Goal: Transaction & Acquisition: Purchase product/service

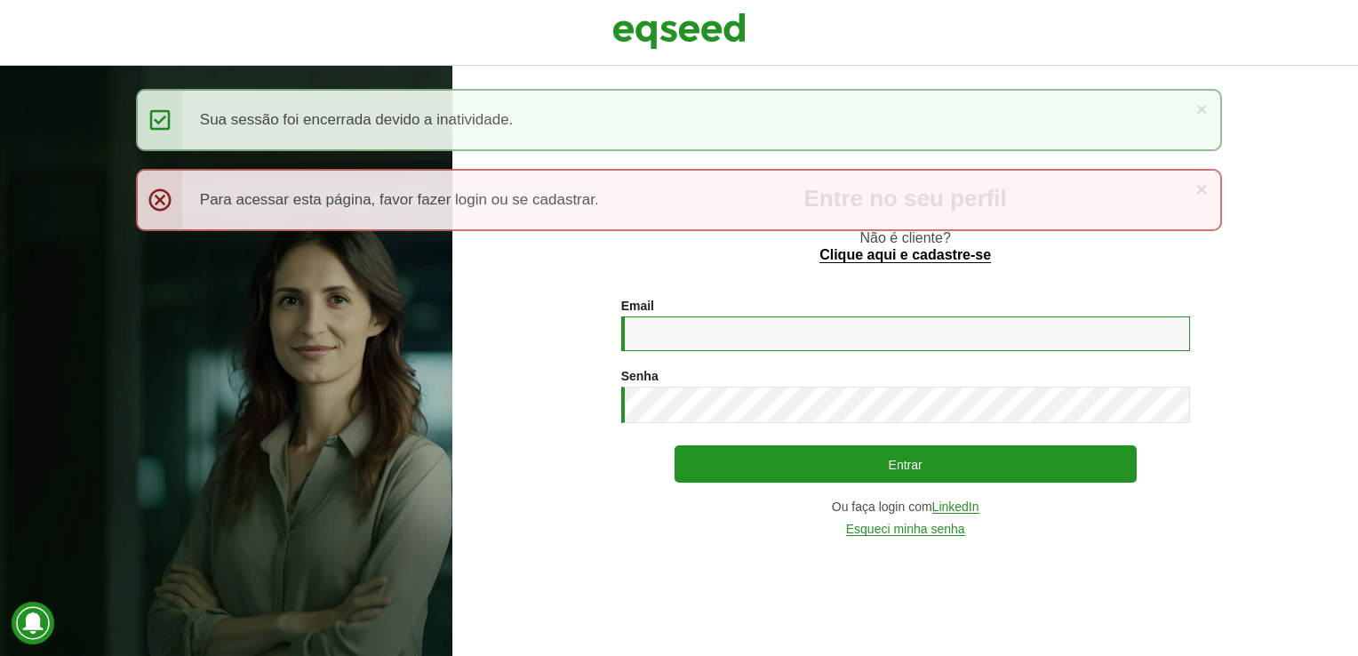
click at [762, 326] on input "Email *" at bounding box center [905, 333] width 569 height 35
type input "**********"
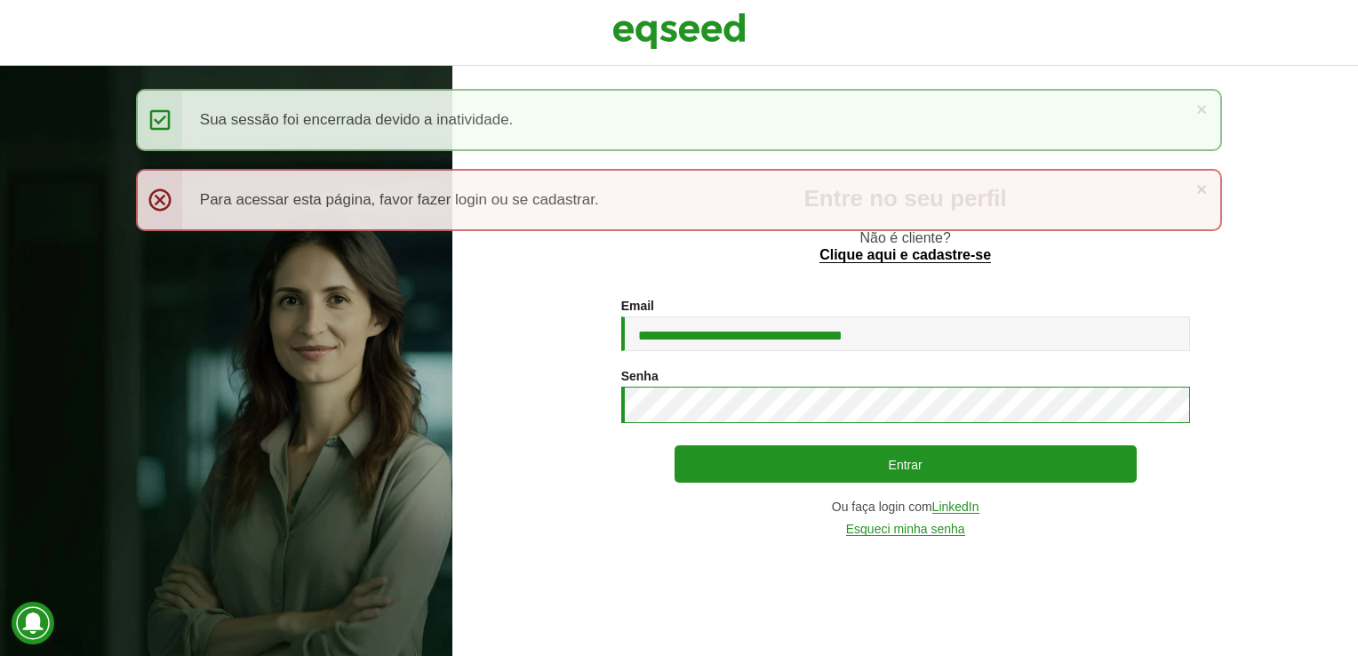
click at [674, 445] on button "Entrar" at bounding box center [905, 463] width 462 height 37
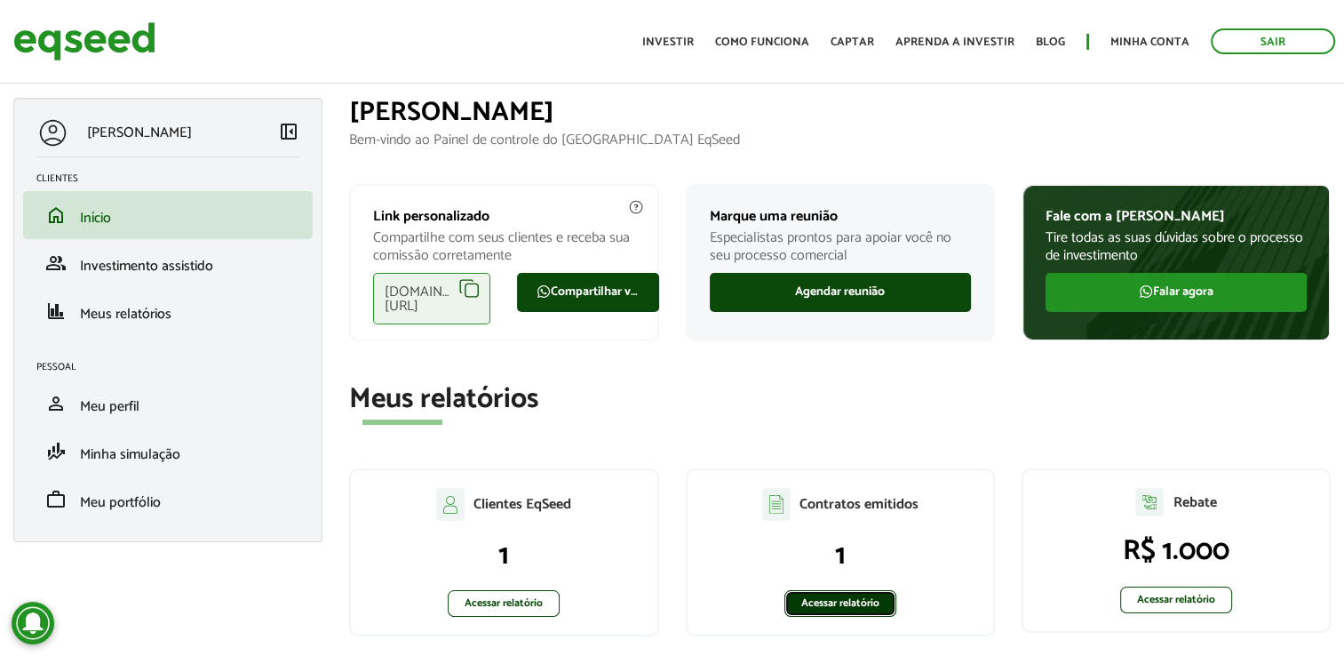
click at [832, 599] on link "Acessar relatório" at bounding box center [841, 603] width 112 height 27
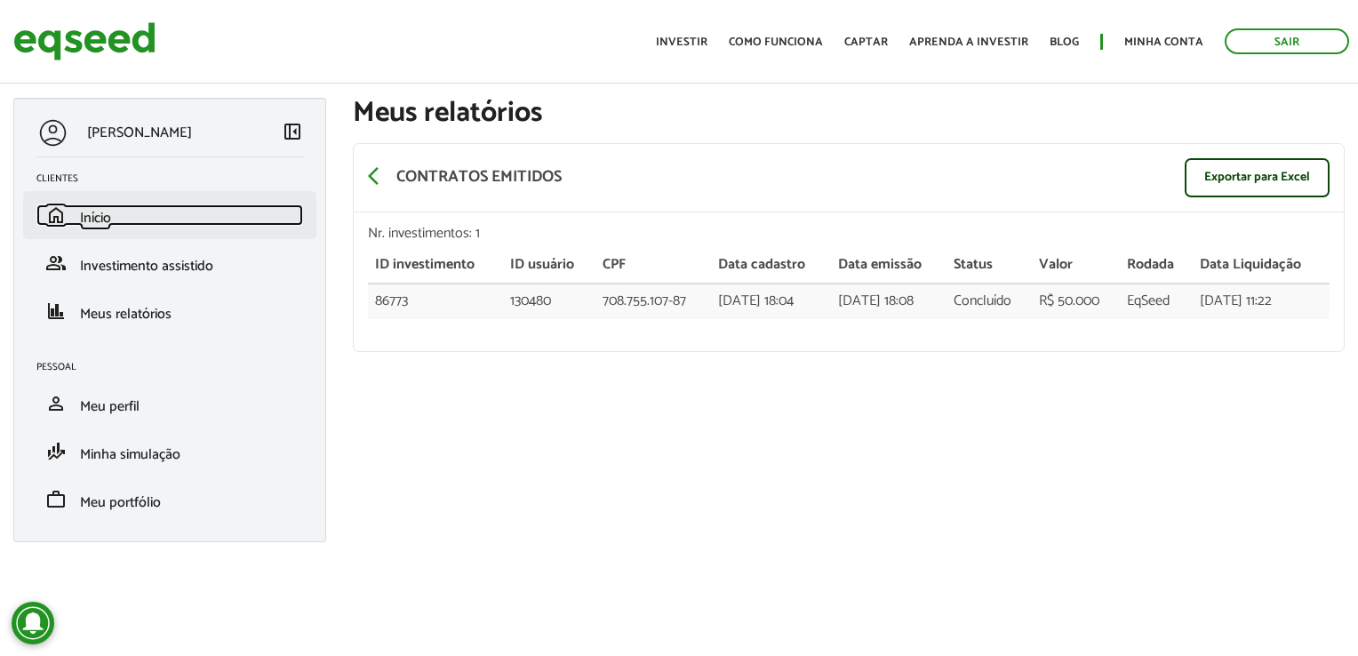
click at [100, 219] on span "Início" at bounding box center [95, 218] width 31 height 24
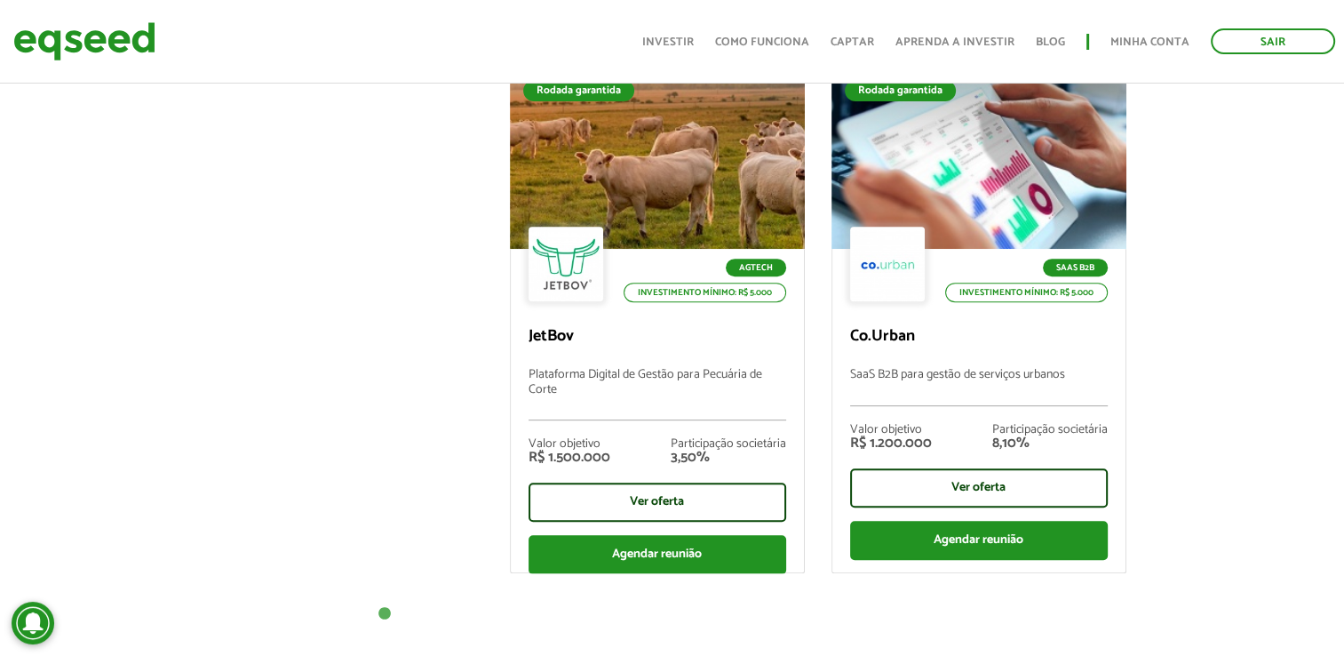
scroll to position [651, 0]
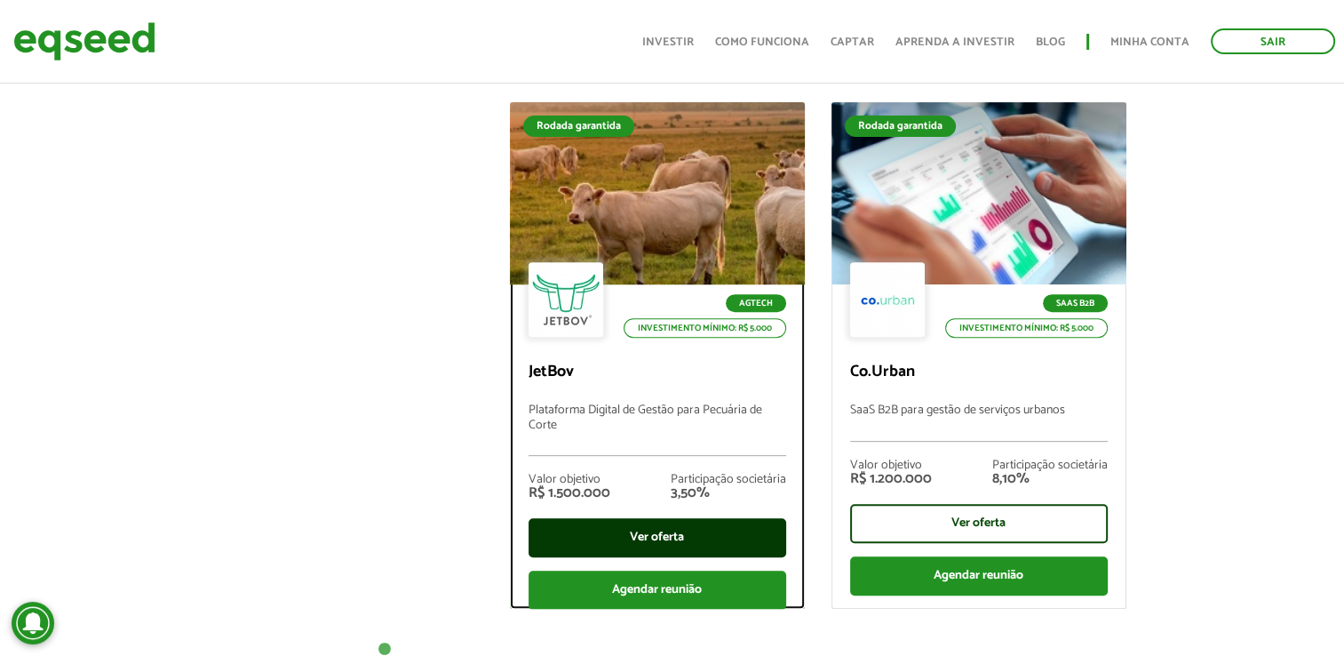
click at [577, 546] on div "Ver oferta" at bounding box center [658, 537] width 258 height 39
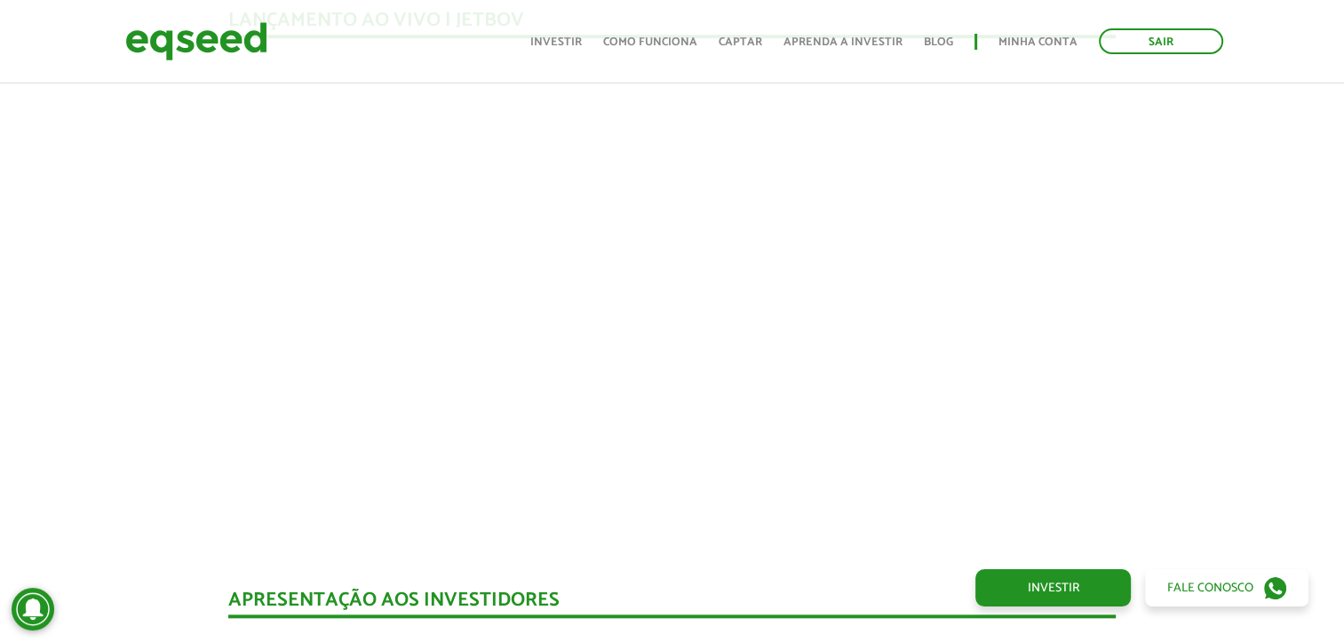
scroll to position [1603, 0]
